Goal: Task Accomplishment & Management: Use online tool/utility

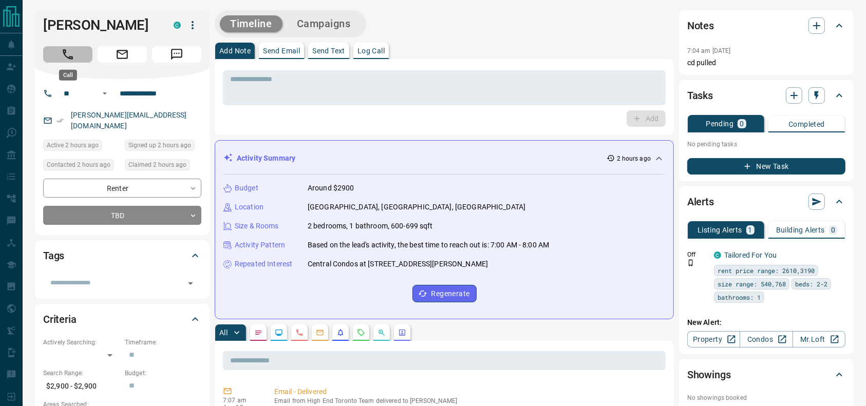
click at [78, 53] on button "Call" at bounding box center [67, 54] width 49 height 16
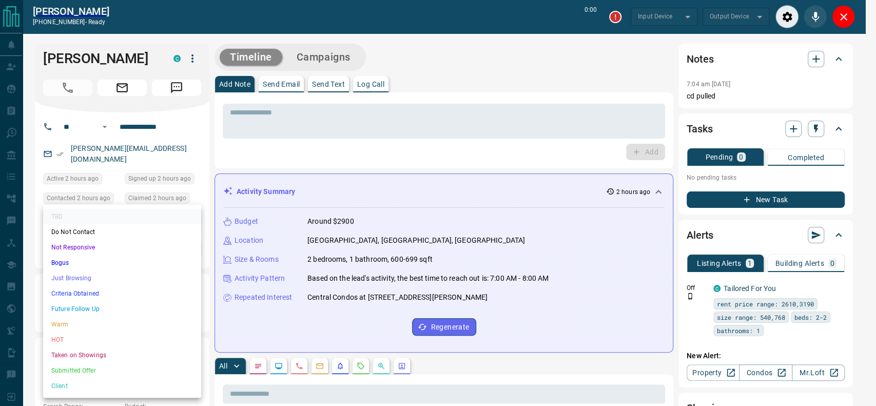
type input "*******"
click at [148, 279] on li "Just Browsing" at bounding box center [122, 278] width 158 height 15
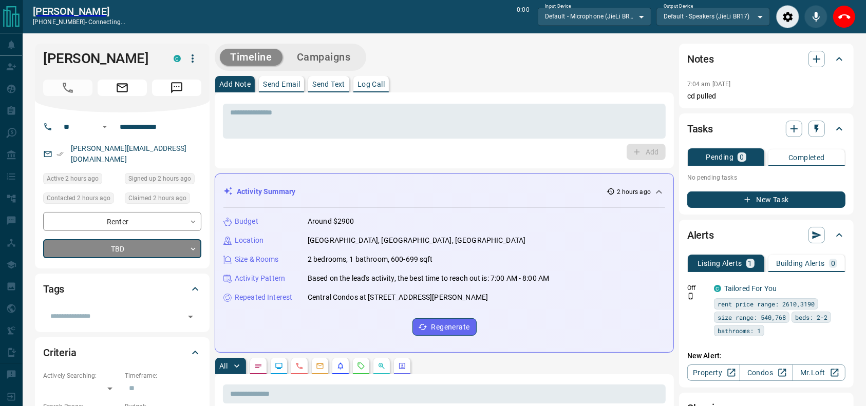
click at [309, 155] on div "Add" at bounding box center [444, 152] width 443 height 16
click at [289, 118] on textarea at bounding box center [444, 121] width 428 height 26
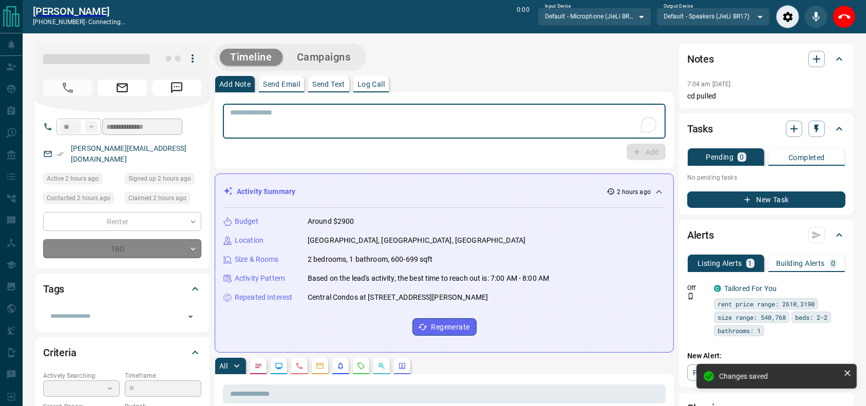
type input "*"
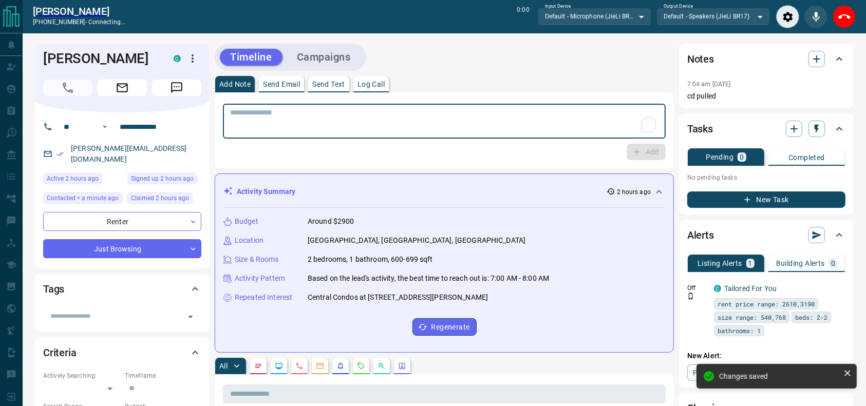
click at [271, 131] on textarea "To enrich screen reader interactions, please activate Accessibility in Grammarl…" at bounding box center [444, 121] width 428 height 26
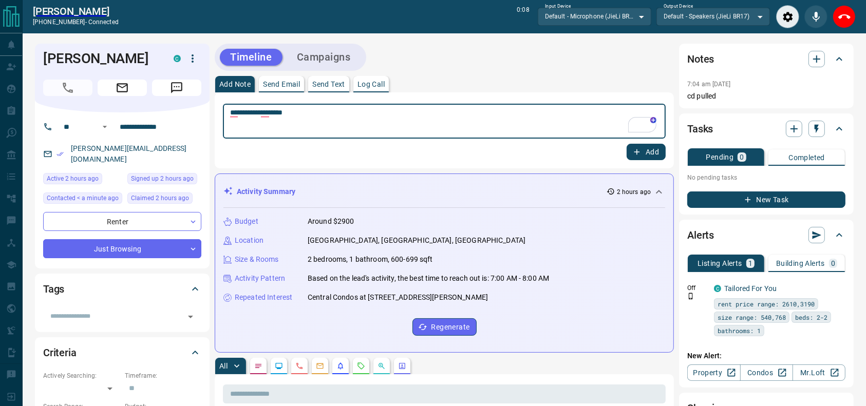
drag, startPoint x: 845, startPoint y: 11, endPoint x: 555, endPoint y: 83, distance: 299.0
click at [845, 11] on icon "End Call" at bounding box center [844, 17] width 12 height 12
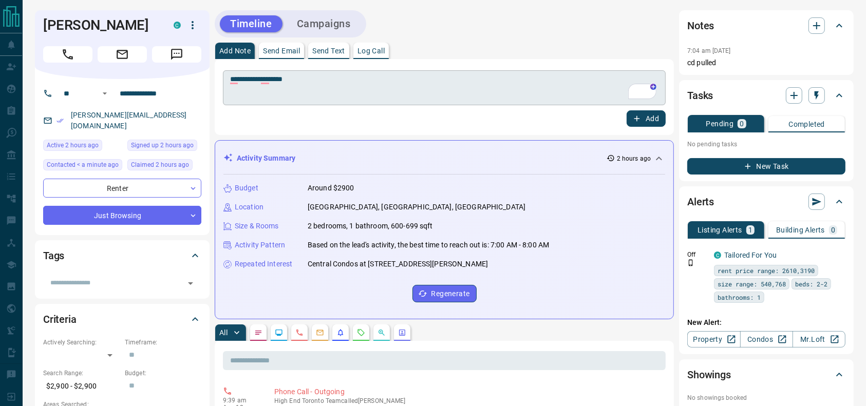
drag, startPoint x: 550, startPoint y: 83, endPoint x: 531, endPoint y: 83, distance: 19.0
click at [532, 83] on textarea "**********" at bounding box center [444, 88] width 428 height 26
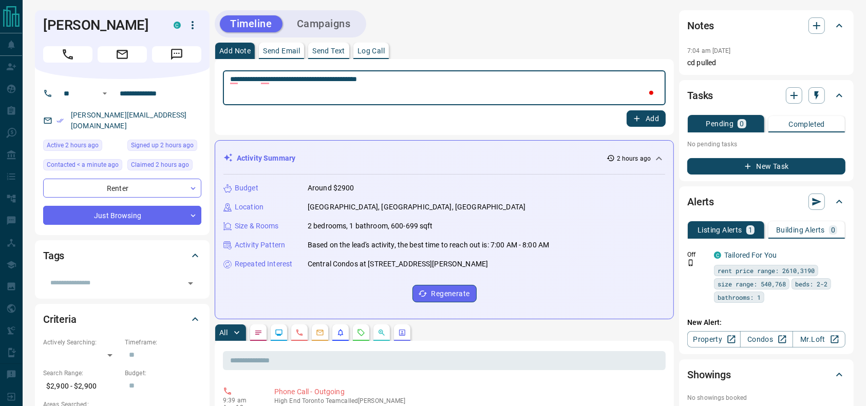
type textarea "**********"
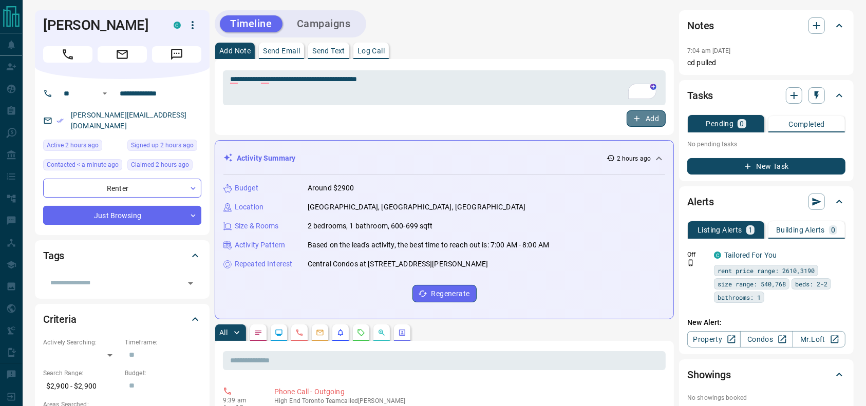
click at [652, 119] on button "Add" at bounding box center [645, 118] width 39 height 16
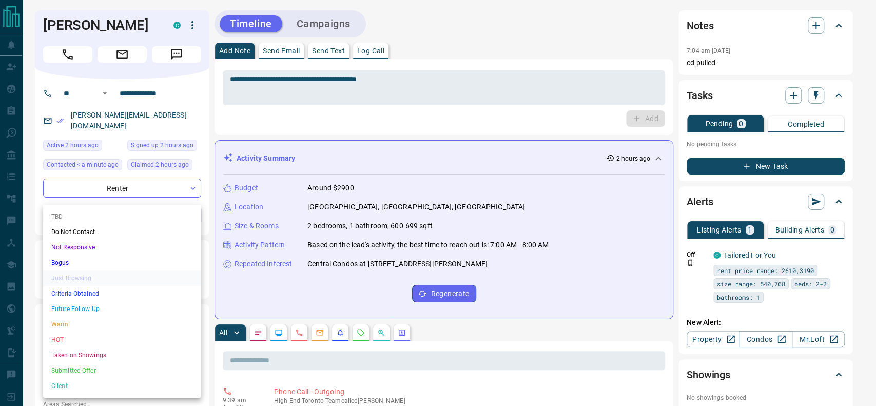
click at [359, 11] on div at bounding box center [438, 203] width 876 height 406
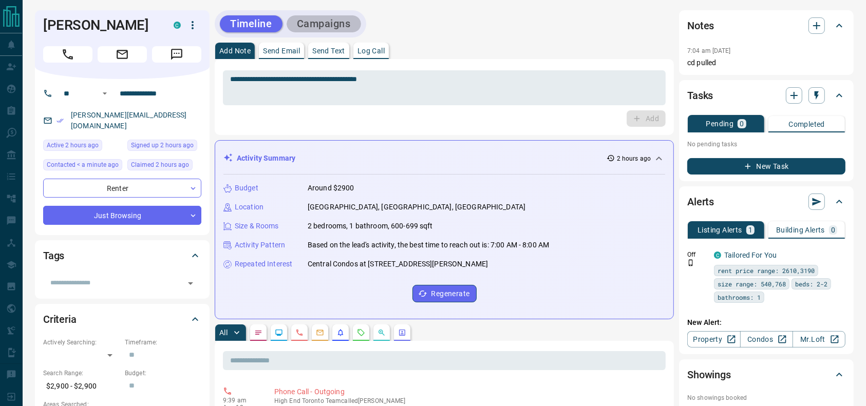
click at [340, 21] on button "Campaigns" at bounding box center [323, 23] width 74 height 17
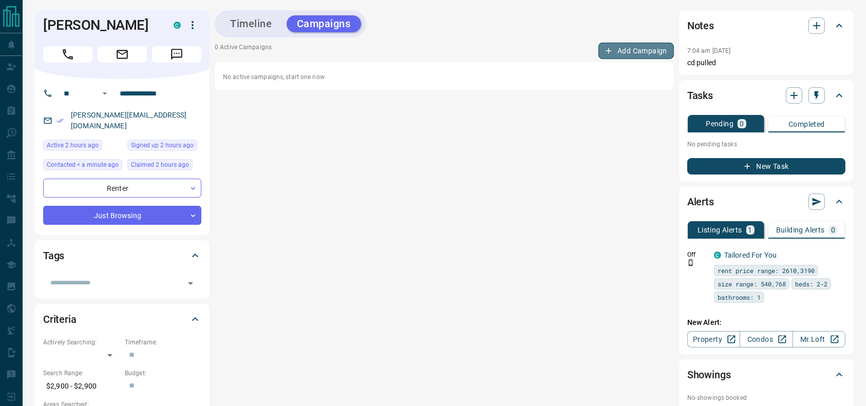
click at [635, 47] on button "Add Campaign" at bounding box center [635, 51] width 75 height 16
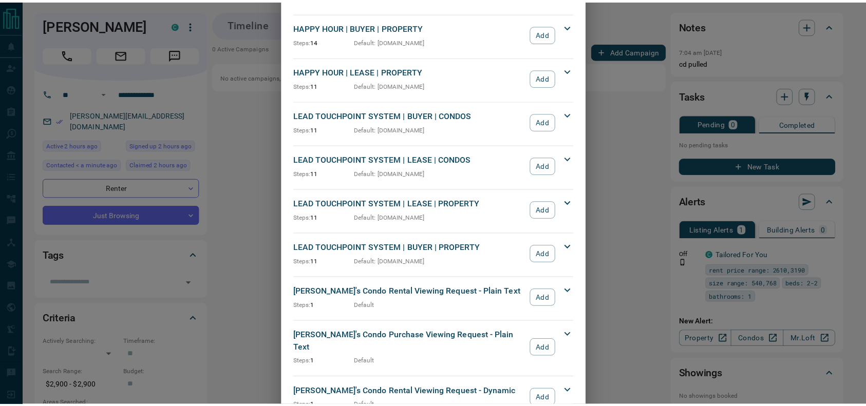
scroll to position [251, 0]
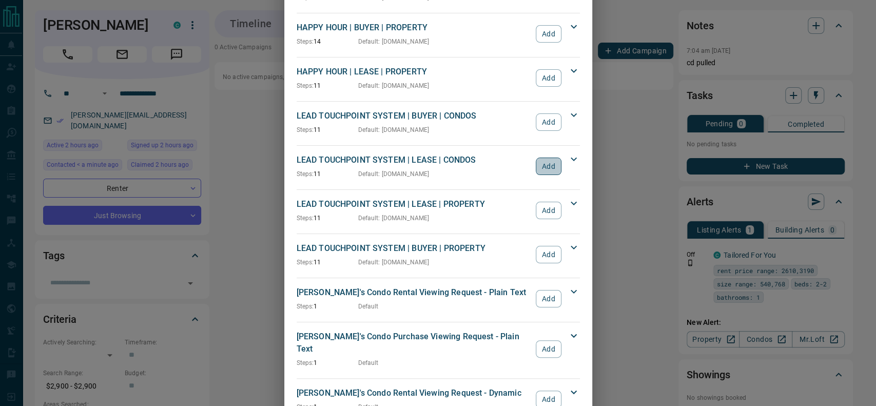
click at [540, 163] on button "Add" at bounding box center [548, 166] width 25 height 17
